Goal: Communication & Community: Answer question/provide support

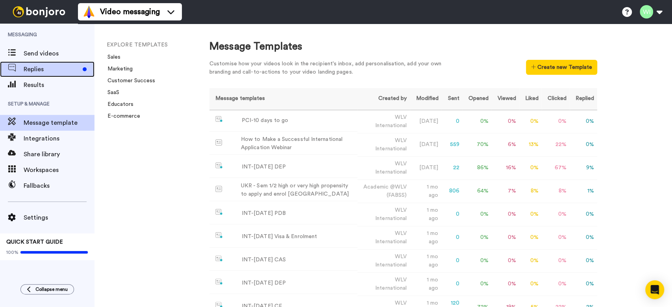
click at [55, 69] on span "Replies" at bounding box center [52, 69] width 56 height 9
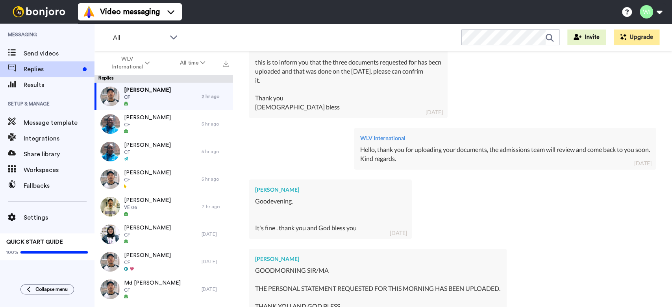
scroll to position [371, 0]
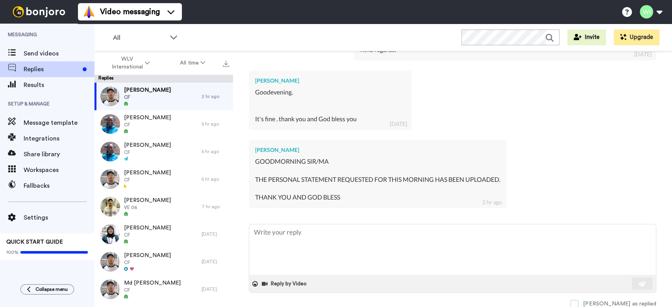
click at [578, 302] on span at bounding box center [574, 304] width 8 height 8
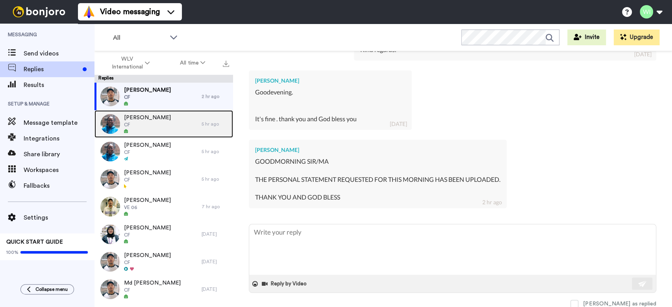
click at [155, 120] on span "[PERSON_NAME]" at bounding box center [147, 118] width 47 height 8
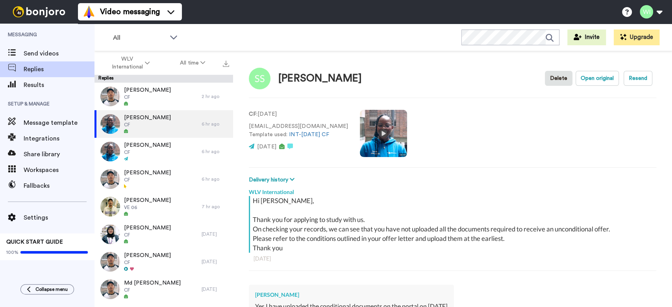
type textarea "x"
